Goal: Navigation & Orientation: Find specific page/section

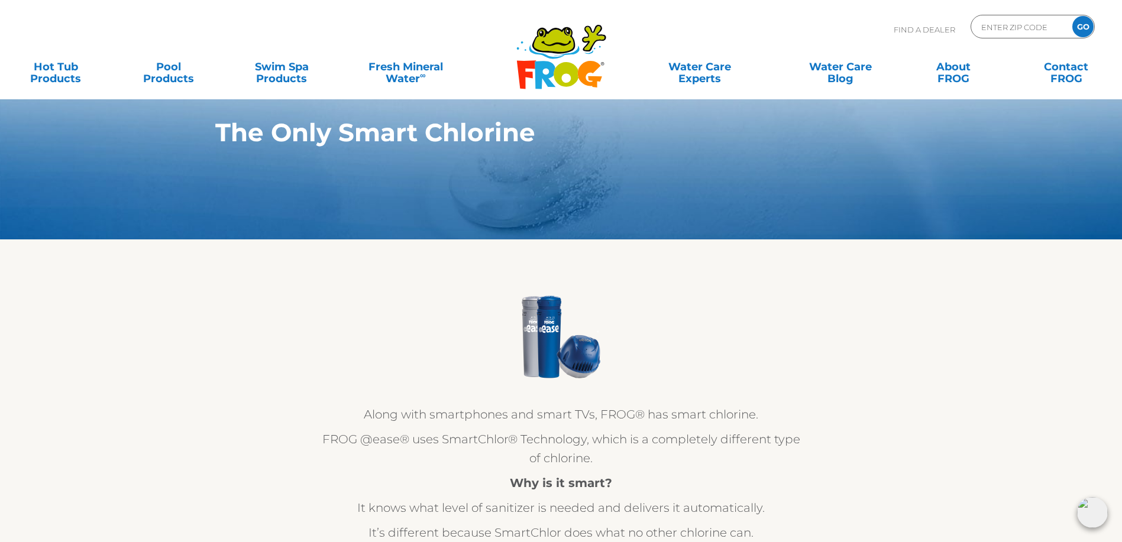
scroll to position [118, 0]
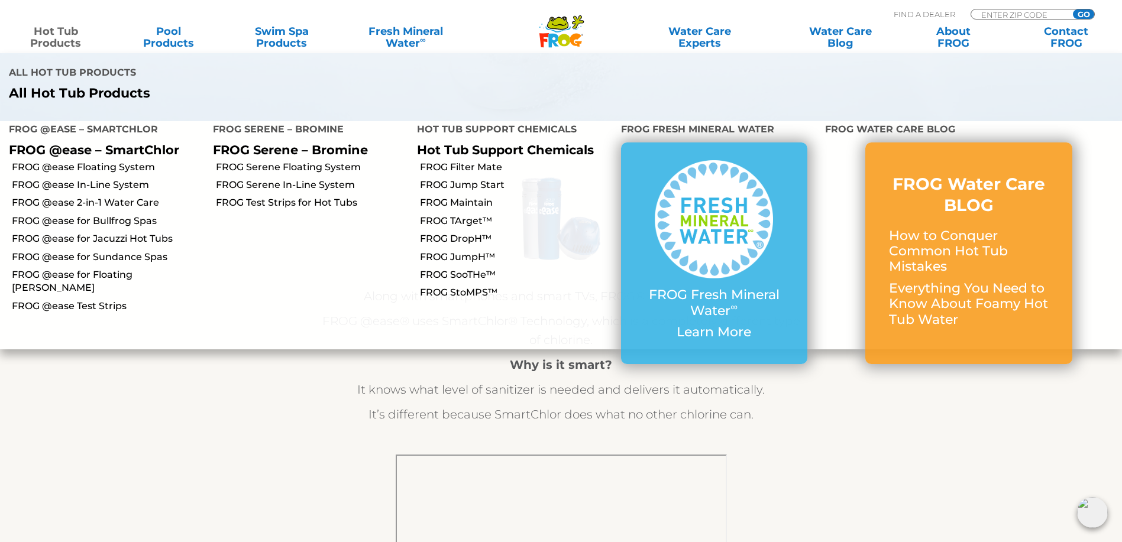
click at [51, 37] on link "Hot Tub Products" at bounding box center [56, 37] width 88 height 24
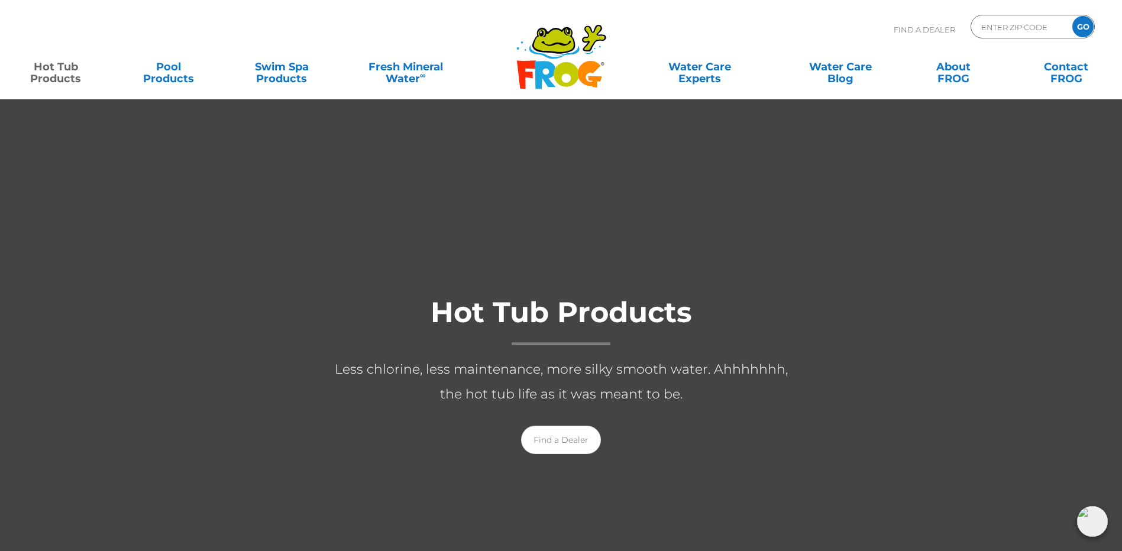
scroll to position [59, 0]
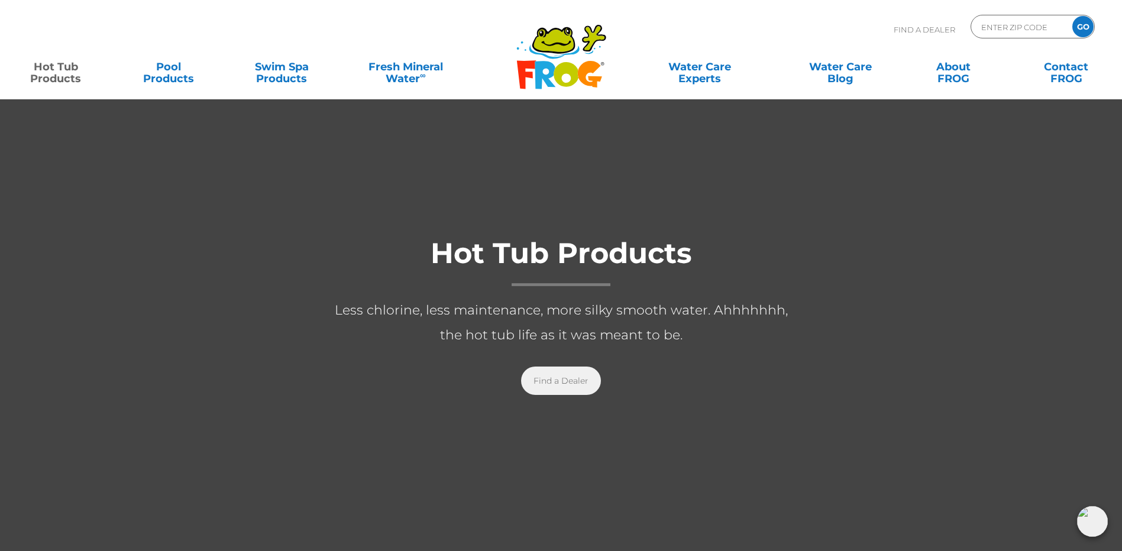
click at [548, 394] on link "Find a Dealer" at bounding box center [561, 381] width 80 height 28
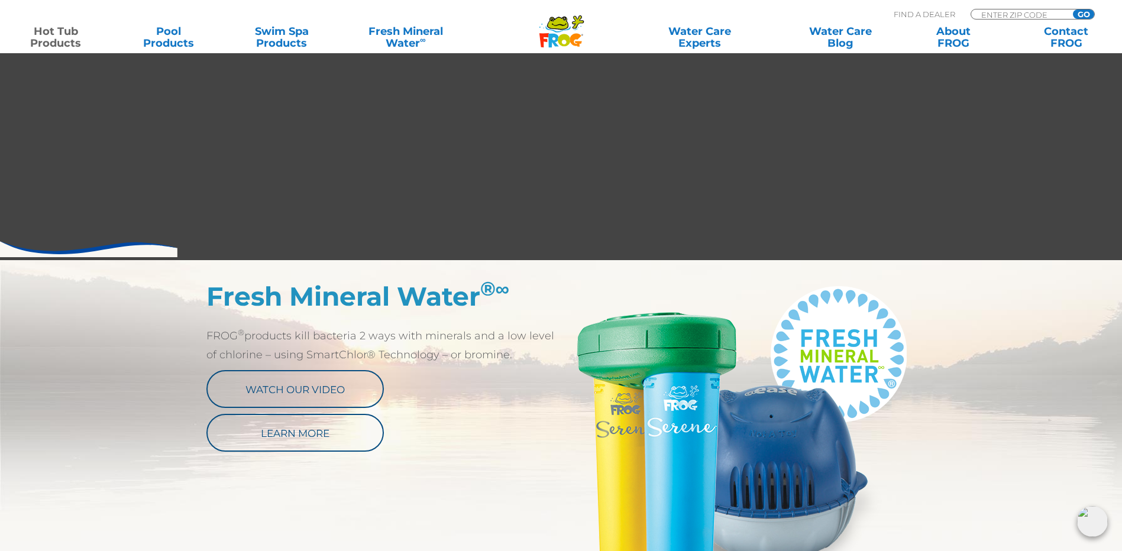
scroll to position [473, 0]
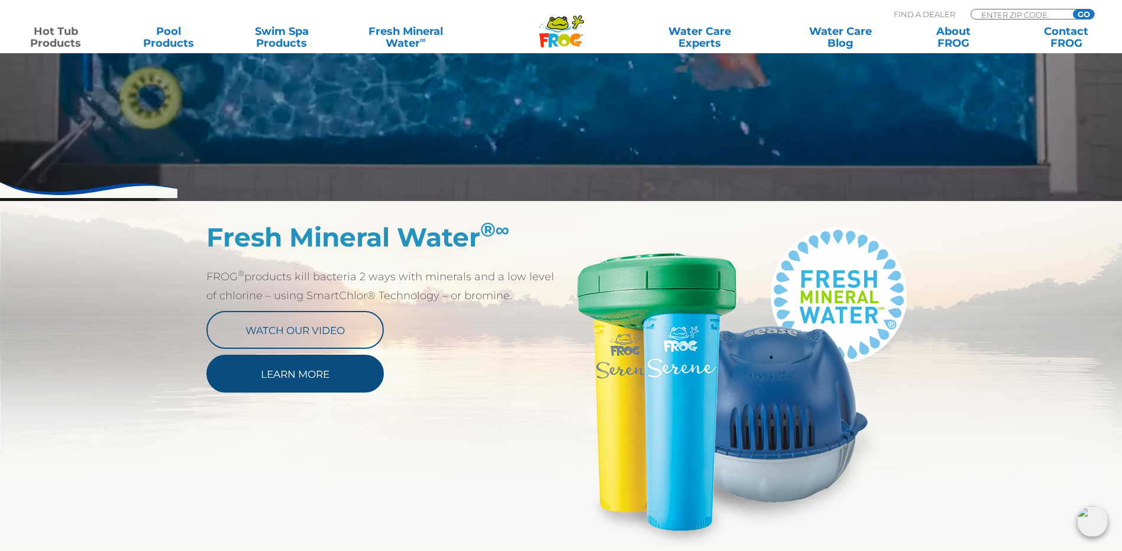
click at [347, 382] on link "Learn More" at bounding box center [294, 374] width 177 height 38
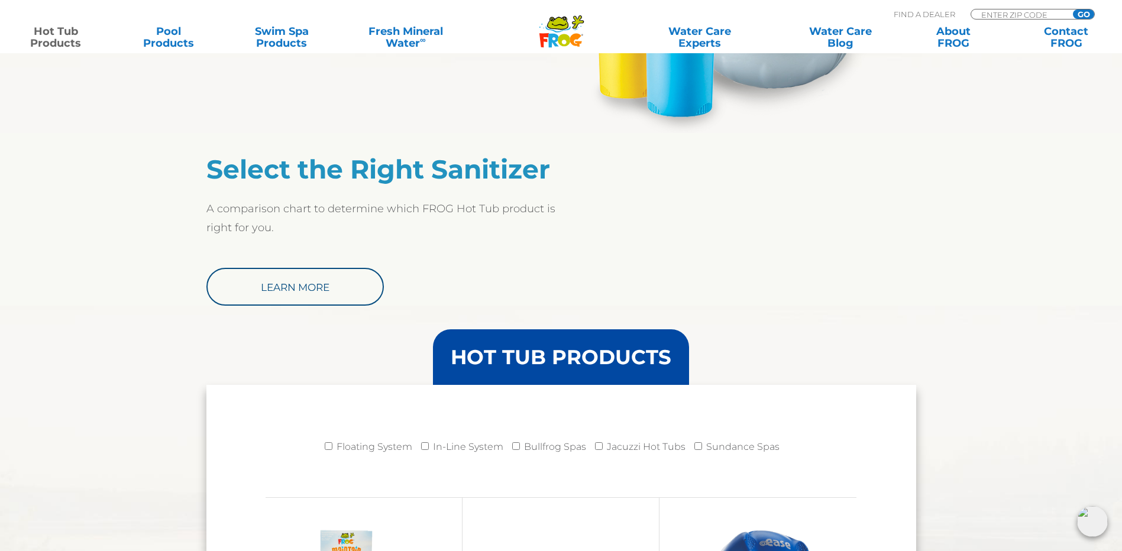
scroll to position [1242, 0]
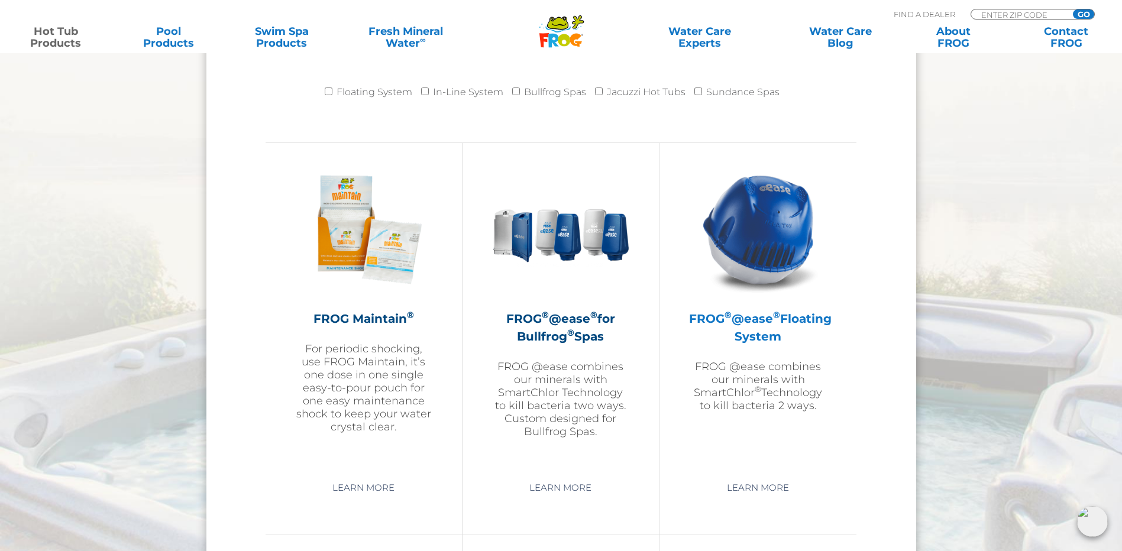
click at [769, 241] on img at bounding box center [757, 229] width 137 height 137
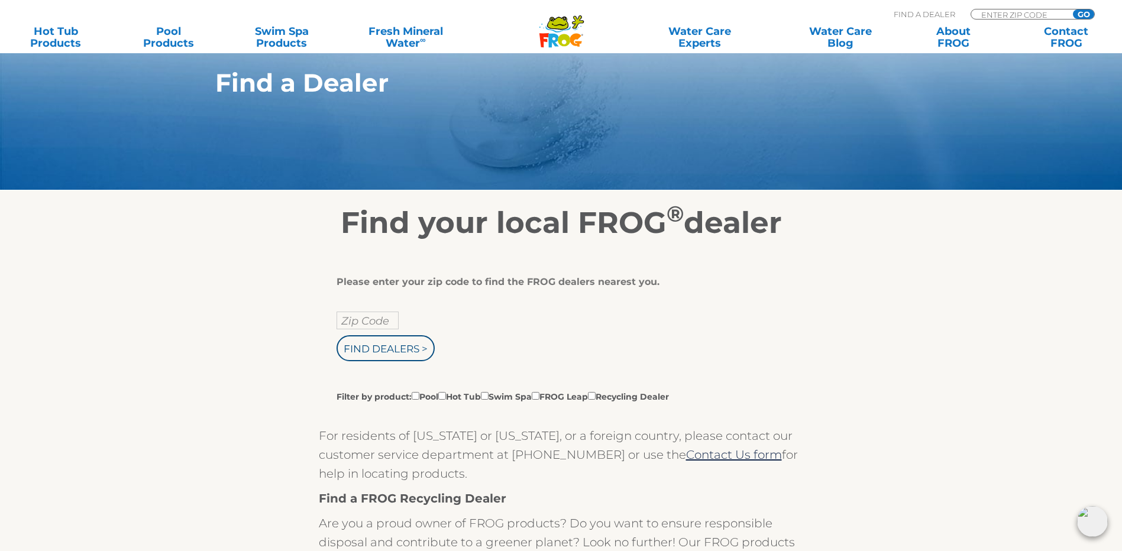
scroll to position [118, 0]
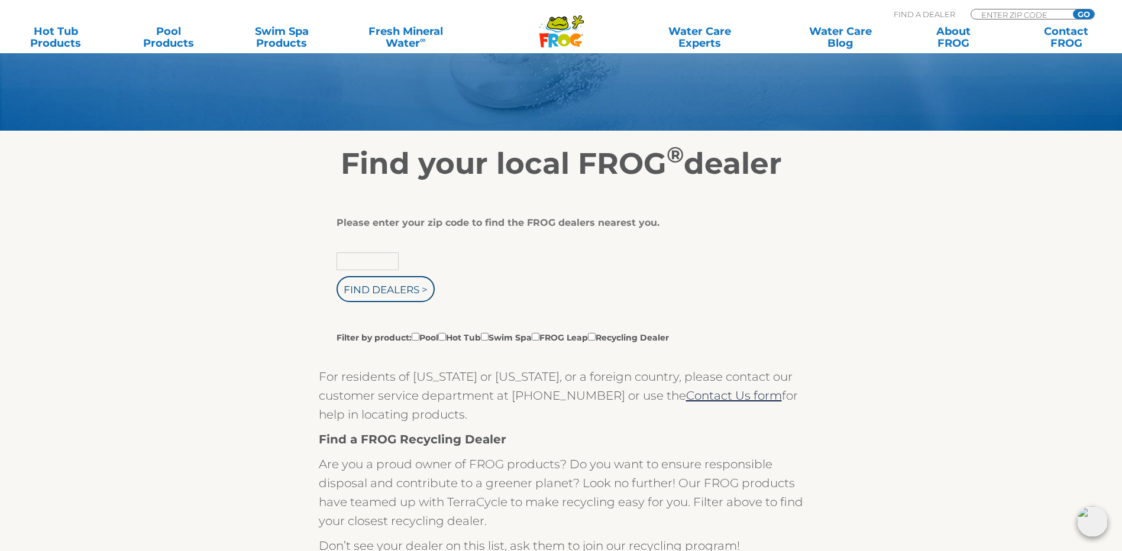
click at [362, 270] on input "text" at bounding box center [367, 261] width 62 height 18
type input "33330"
click at [377, 294] on input "Find Dealers >" at bounding box center [385, 289] width 98 height 26
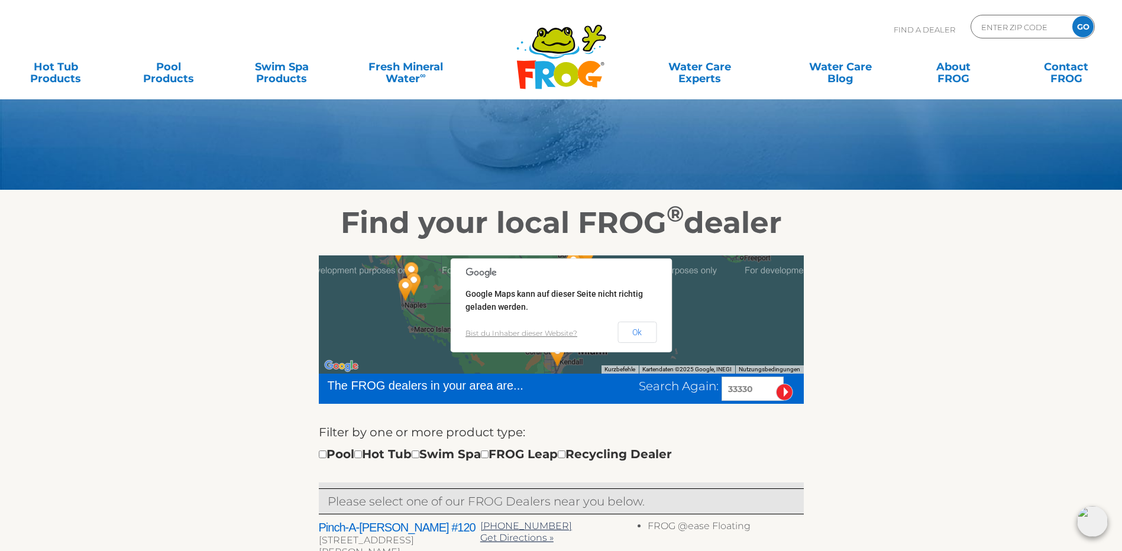
scroll to position [118, 0]
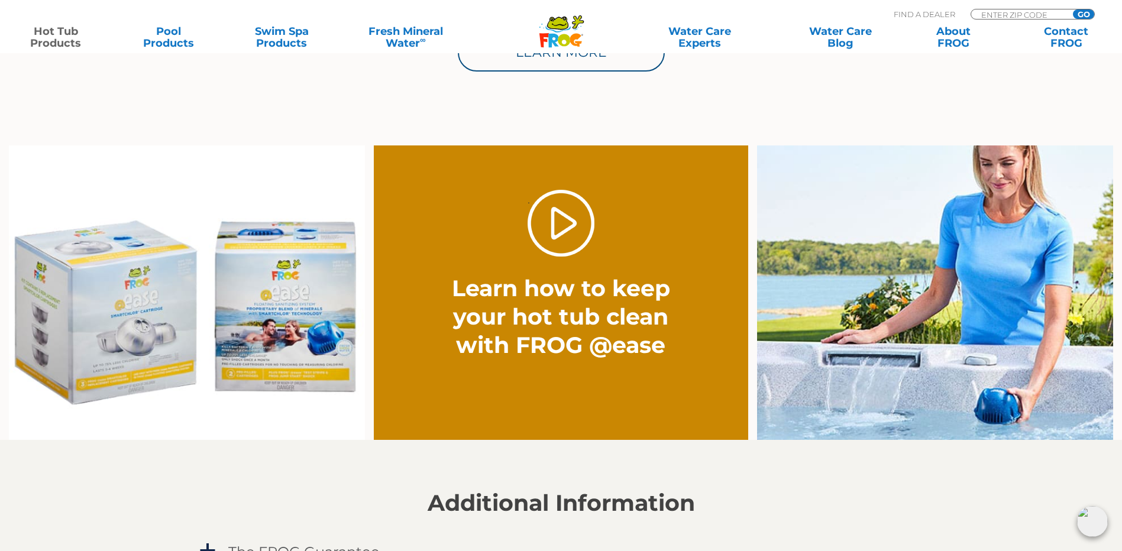
scroll to position [1005, 0]
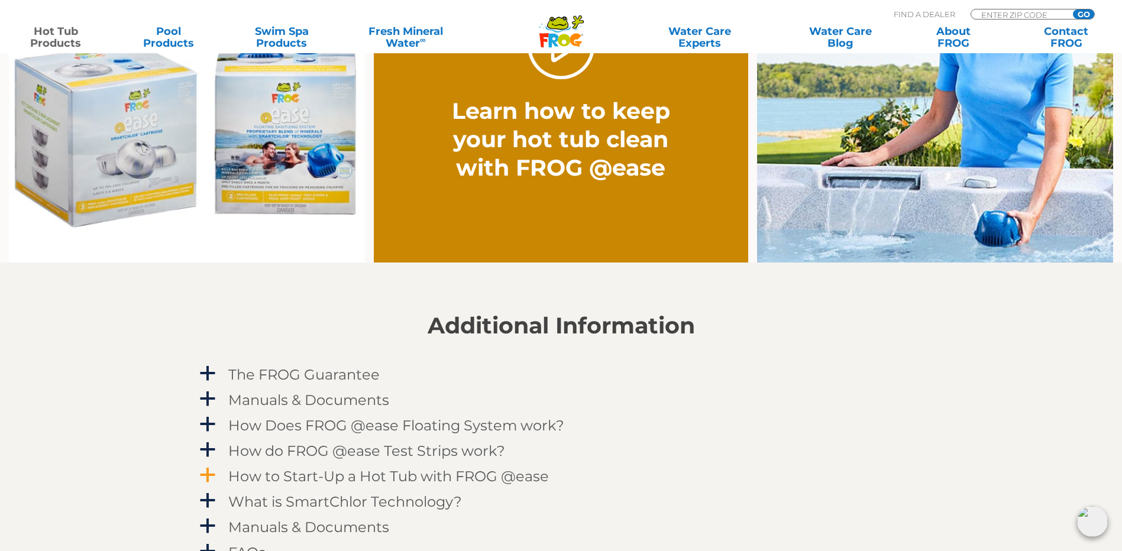
click at [273, 480] on h4 "How to Start-Up a Hot Tub with FROG @ease" at bounding box center [388, 476] width 320 height 16
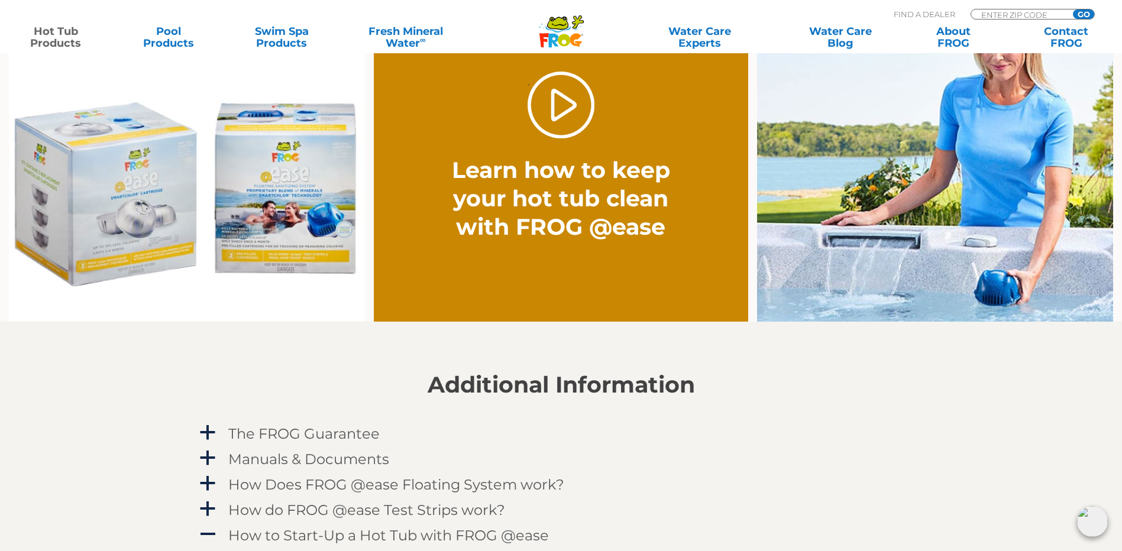
scroll to position [828, 0]
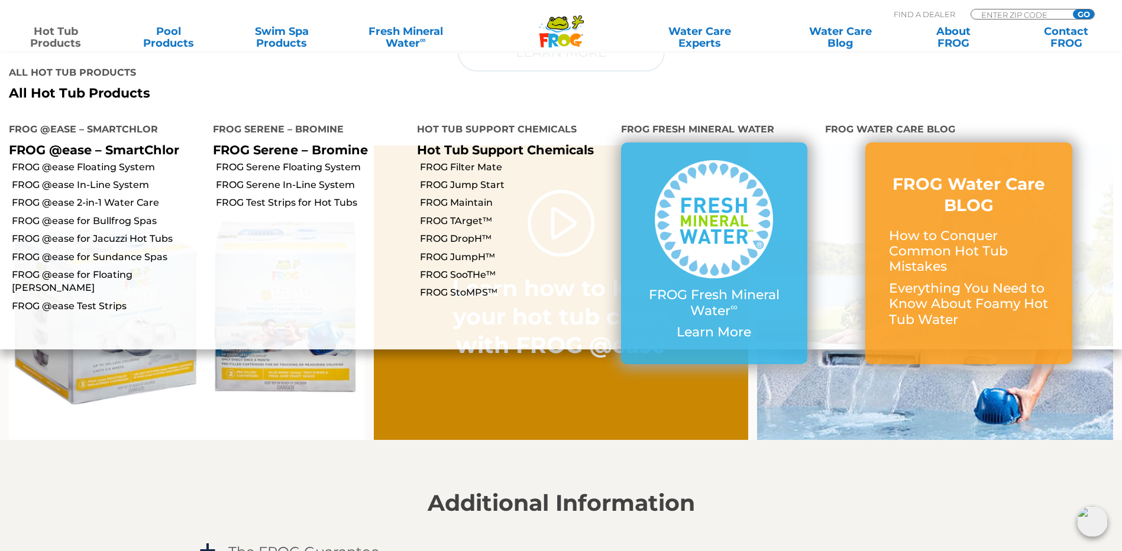
click at [68, 31] on link "Hot Tub Products" at bounding box center [56, 37] width 88 height 24
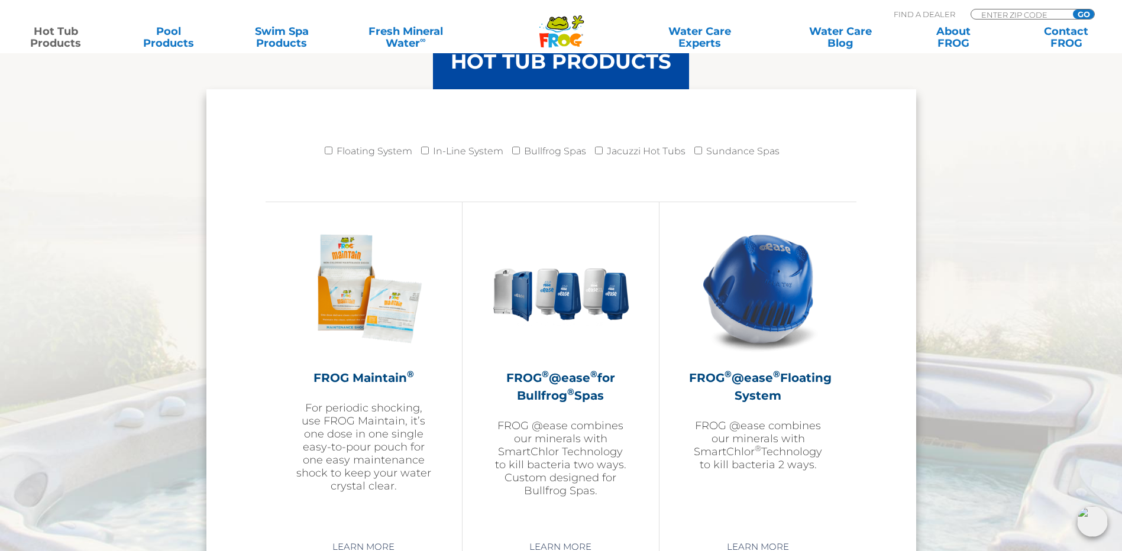
scroll to position [1242, 0]
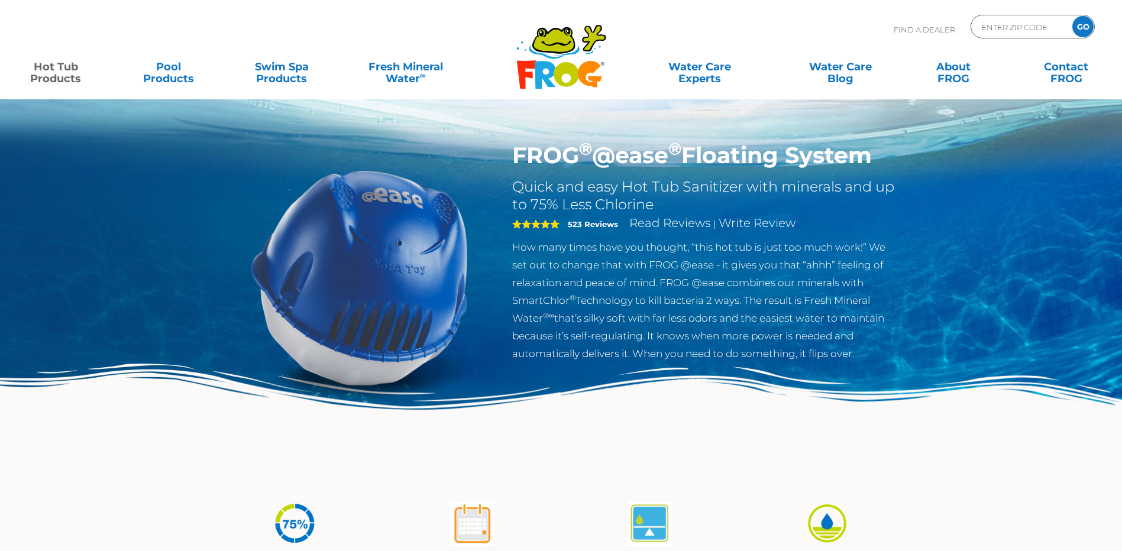
scroll to position [828, 0]
